Goal: Task Accomplishment & Management: Complete application form

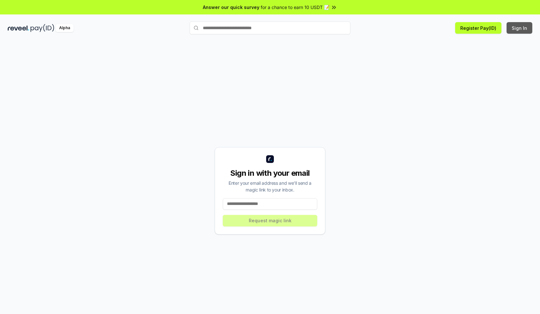
click at [519, 28] on button "Sign In" at bounding box center [519, 28] width 26 height 12
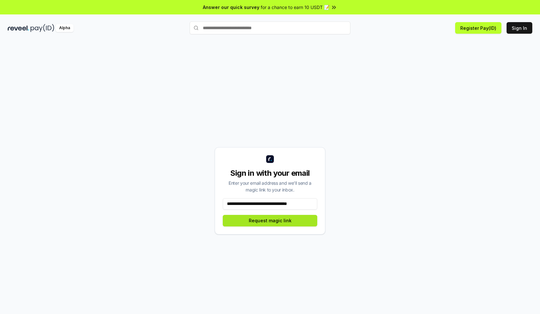
type input "**********"
click at [270, 221] on button "Request magic link" at bounding box center [270, 221] width 94 height 12
